Goal: Transaction & Acquisition: Purchase product/service

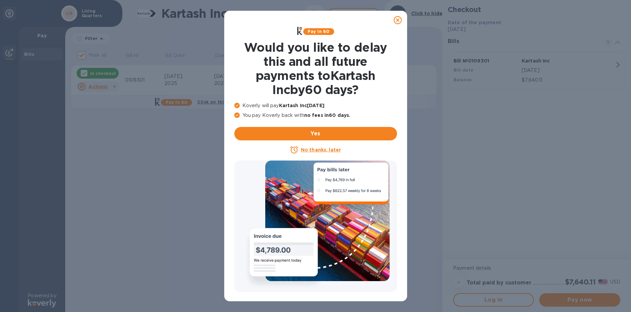
click at [396, 18] on icon at bounding box center [398, 20] width 8 height 8
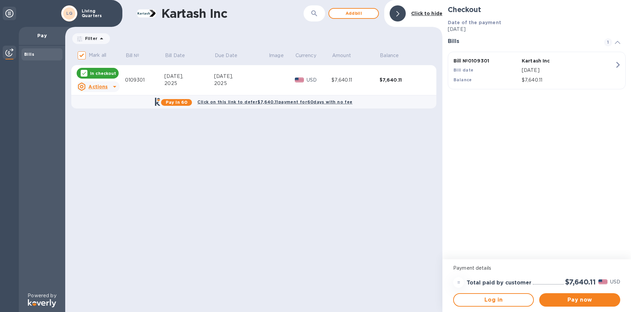
click at [611, 42] on span "1" at bounding box center [608, 42] width 8 height 8
click at [608, 42] on span "1" at bounding box center [608, 42] width 8 height 8
click at [115, 86] on icon at bounding box center [115, 87] width 8 height 8
click at [110, 114] on b "Open bill" at bounding box center [106, 113] width 23 height 5
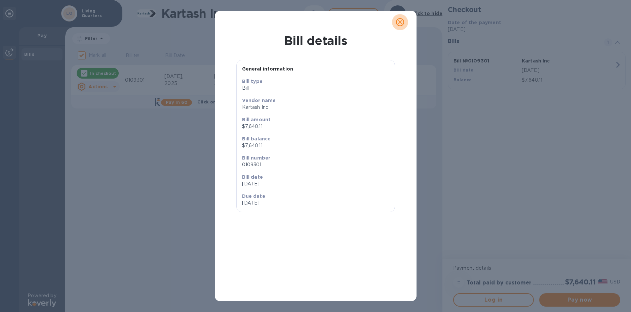
click at [402, 20] on icon "close" at bounding box center [400, 22] width 7 height 7
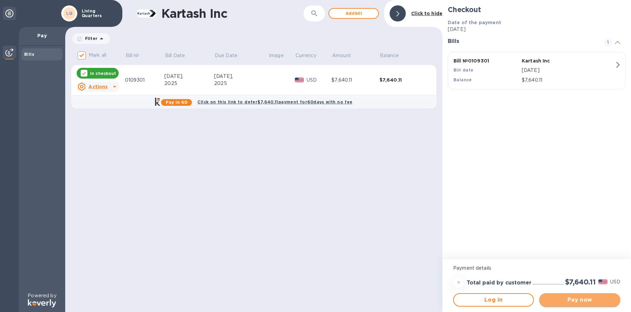
click at [587, 302] on span "Pay now" at bounding box center [580, 300] width 70 height 8
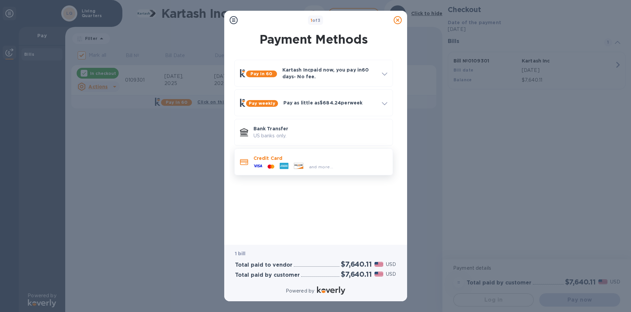
click at [295, 160] on p "Credit Card" at bounding box center [320, 158] width 134 height 7
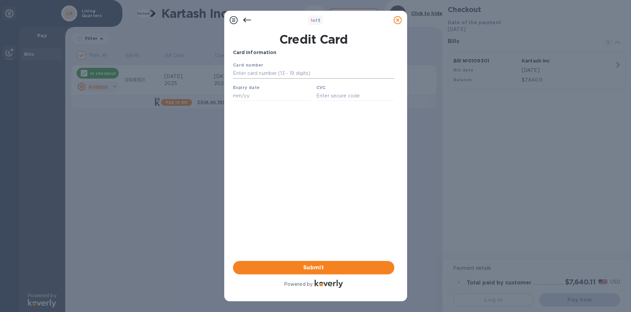
click at [270, 73] on input "text" at bounding box center [313, 74] width 161 height 10
type input "[CREDIT_CARD_NUMBER]"
click at [267, 95] on input "text" at bounding box center [272, 96] width 78 height 10
type input "10/26"
click at [341, 96] on input "text" at bounding box center [355, 96] width 78 height 10
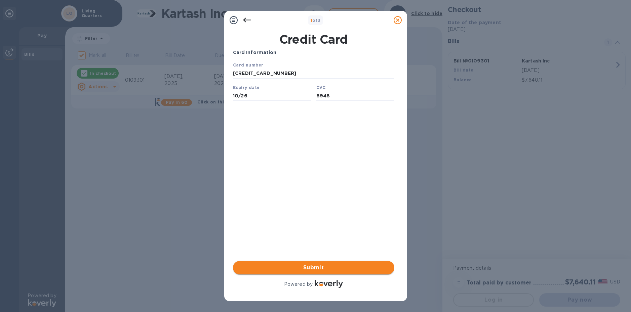
type input "8948"
click at [325, 265] on span "Submit" at bounding box center [313, 268] width 151 height 8
click at [324, 266] on span "Submit" at bounding box center [313, 268] width 151 height 8
